Goal: Task Accomplishment & Management: Use online tool/utility

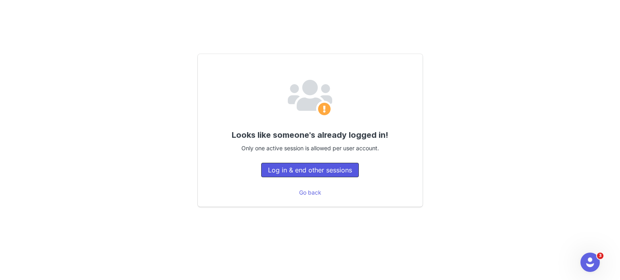
click at [290, 166] on button "Log in & end other sessions" at bounding box center [310, 170] width 98 height 15
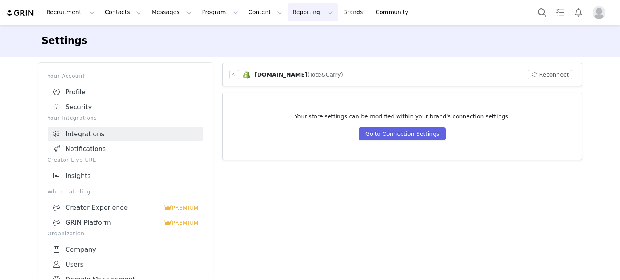
click at [288, 13] on button "Reporting Reporting" at bounding box center [313, 12] width 50 height 18
drag, startPoint x: 280, startPoint y: 35, endPoint x: 281, endPoint y: 45, distance: 9.3
click at [280, 35] on p "Dashboard" at bounding box center [279, 35] width 31 height 8
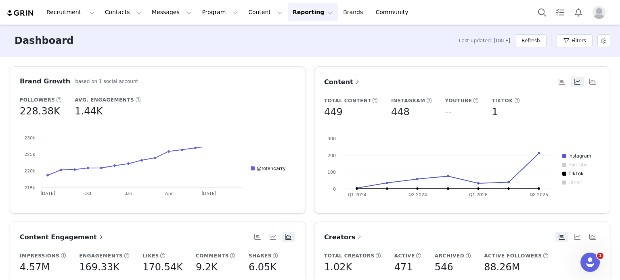
click at [288, 13] on button "Reporting Reporting" at bounding box center [313, 12] width 50 height 18
click at [275, 46] on p "Report Builder" at bounding box center [284, 50] width 40 height 8
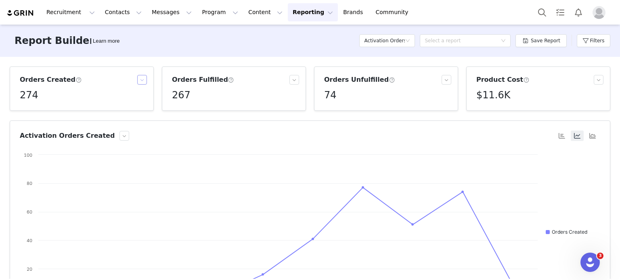
click at [140, 79] on button "button" at bounding box center [142, 80] width 10 height 10
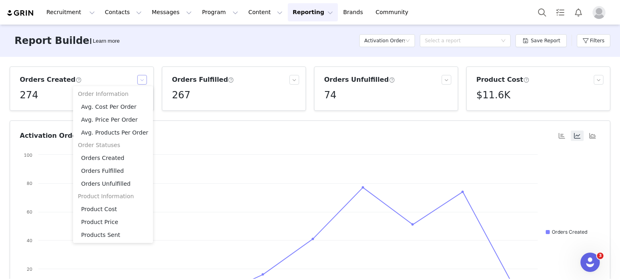
click at [140, 79] on button "button" at bounding box center [142, 80] width 10 height 10
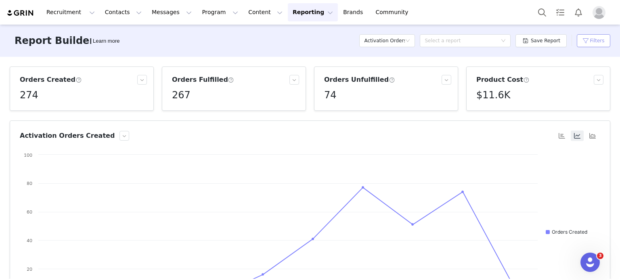
click at [593, 38] on button "Filters" at bounding box center [592, 40] width 33 height 13
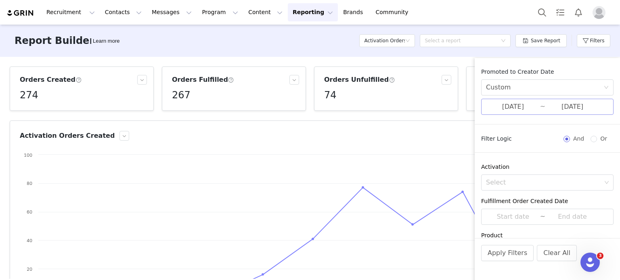
click at [520, 110] on input "[DATE]" at bounding box center [513, 107] width 54 height 10
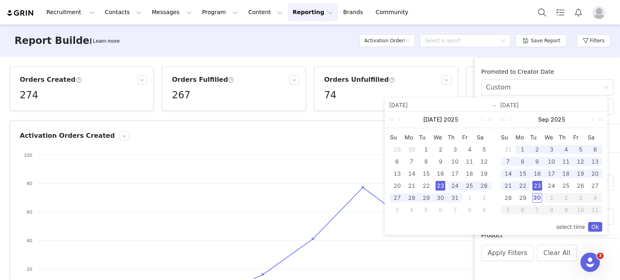
click at [534, 186] on div "23" at bounding box center [537, 186] width 10 height 10
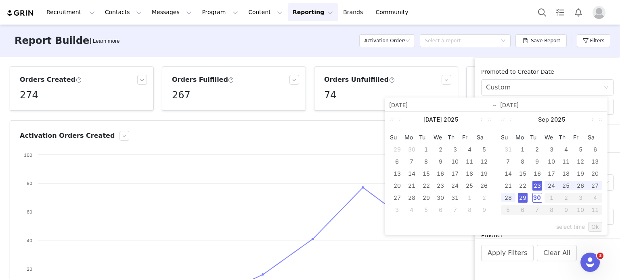
click at [524, 198] on div "29" at bounding box center [523, 198] width 10 height 10
type input "[DATE]"
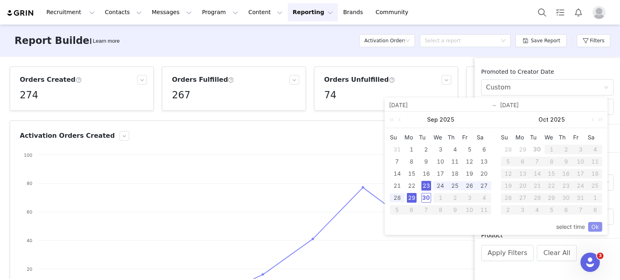
click at [594, 229] on link "Ok" at bounding box center [595, 227] width 14 height 10
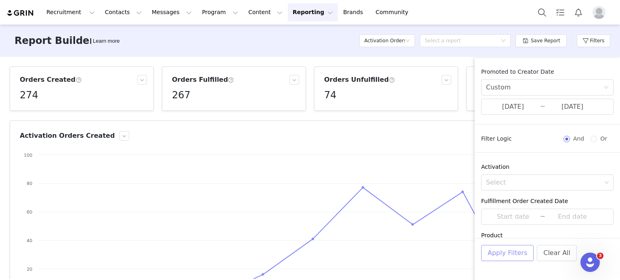
click at [508, 253] on button "Apply Filters" at bounding box center [507, 253] width 52 height 16
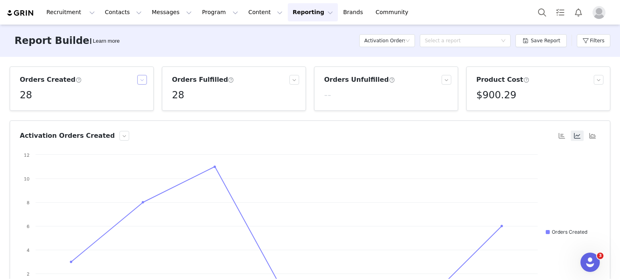
click at [140, 78] on button "button" at bounding box center [142, 80] width 10 height 10
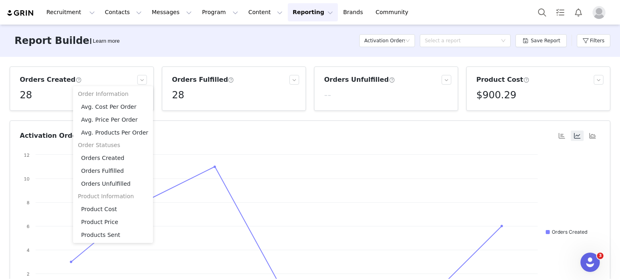
click at [330, 58] on div "Orders Created 28 Orders Fulfilled 28 Orders Unfulfilled -- Product Cost $900.2…" at bounding box center [310, 168] width 620 height 222
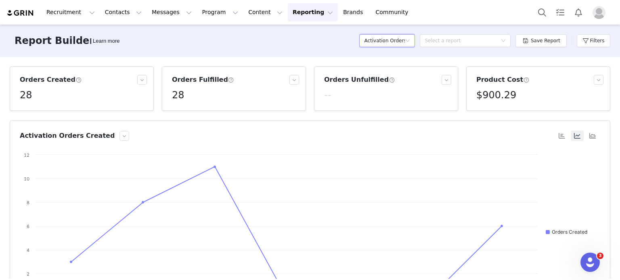
click at [386, 42] on h5 "Activation Orders" at bounding box center [384, 41] width 41 height 12
click at [390, 80] on h5 "Conversions" at bounding box center [391, 82] width 46 height 9
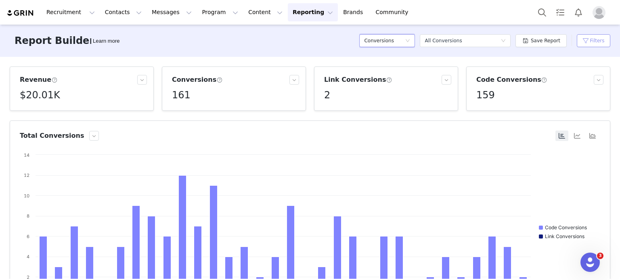
click at [586, 44] on button "Filters" at bounding box center [592, 40] width 33 height 13
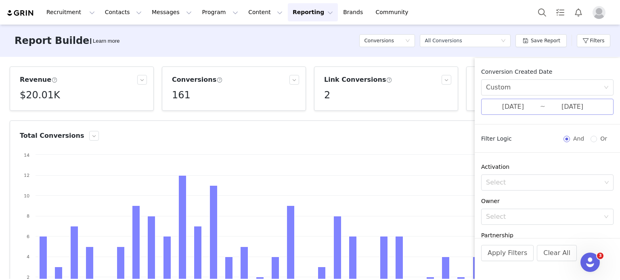
click at [559, 106] on input "[DATE]" at bounding box center [572, 107] width 54 height 10
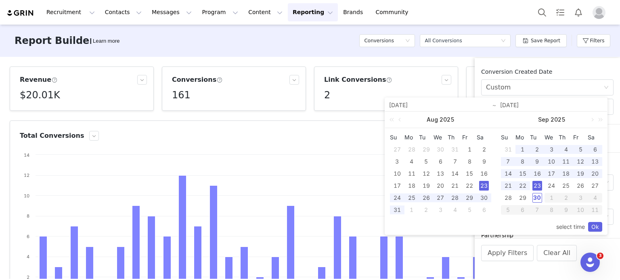
click at [536, 184] on div "23" at bounding box center [537, 186] width 10 height 10
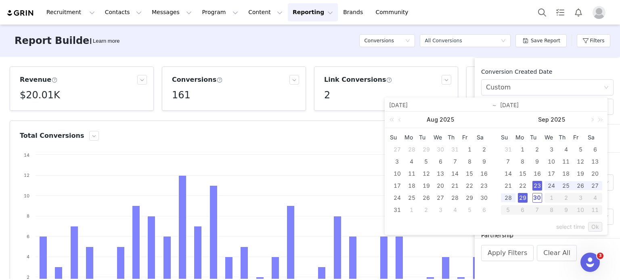
click at [525, 198] on div "29" at bounding box center [523, 198] width 10 height 10
type input "[DATE]"
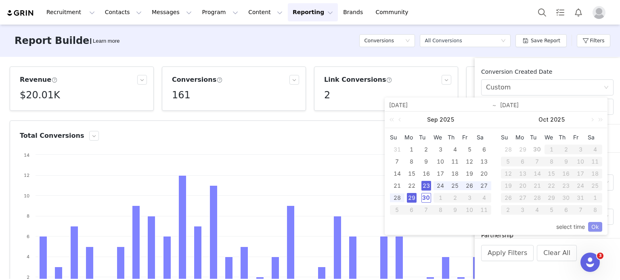
click at [591, 224] on link "Ok" at bounding box center [595, 227] width 14 height 10
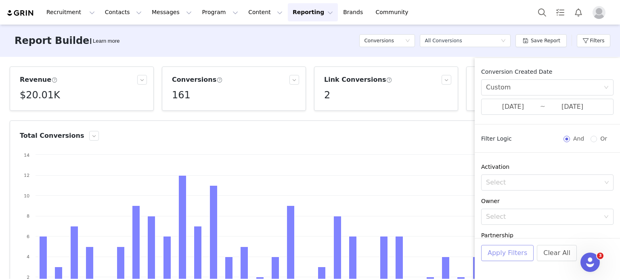
click at [507, 252] on button "Apply Filters" at bounding box center [507, 253] width 52 height 16
